Goal: Find specific page/section: Find specific page/section

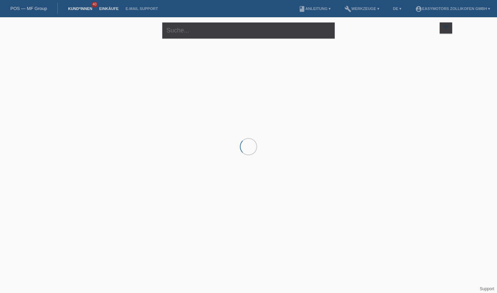
click at [103, 7] on link "Einkäufe" at bounding box center [109, 9] width 26 height 4
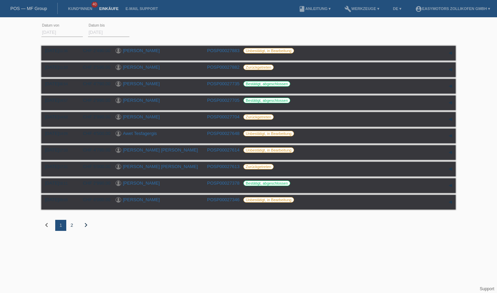
click at [73, 230] on div "2" at bounding box center [71, 225] width 11 height 11
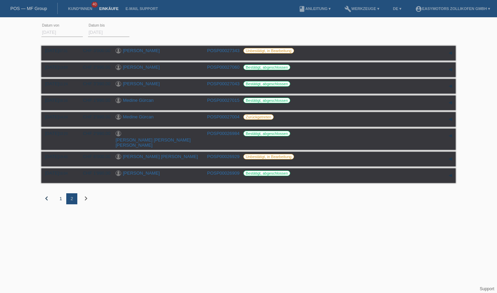
click at [60, 198] on div "1" at bounding box center [60, 198] width 11 height 11
